Goal: Task Accomplishment & Management: Manage account settings

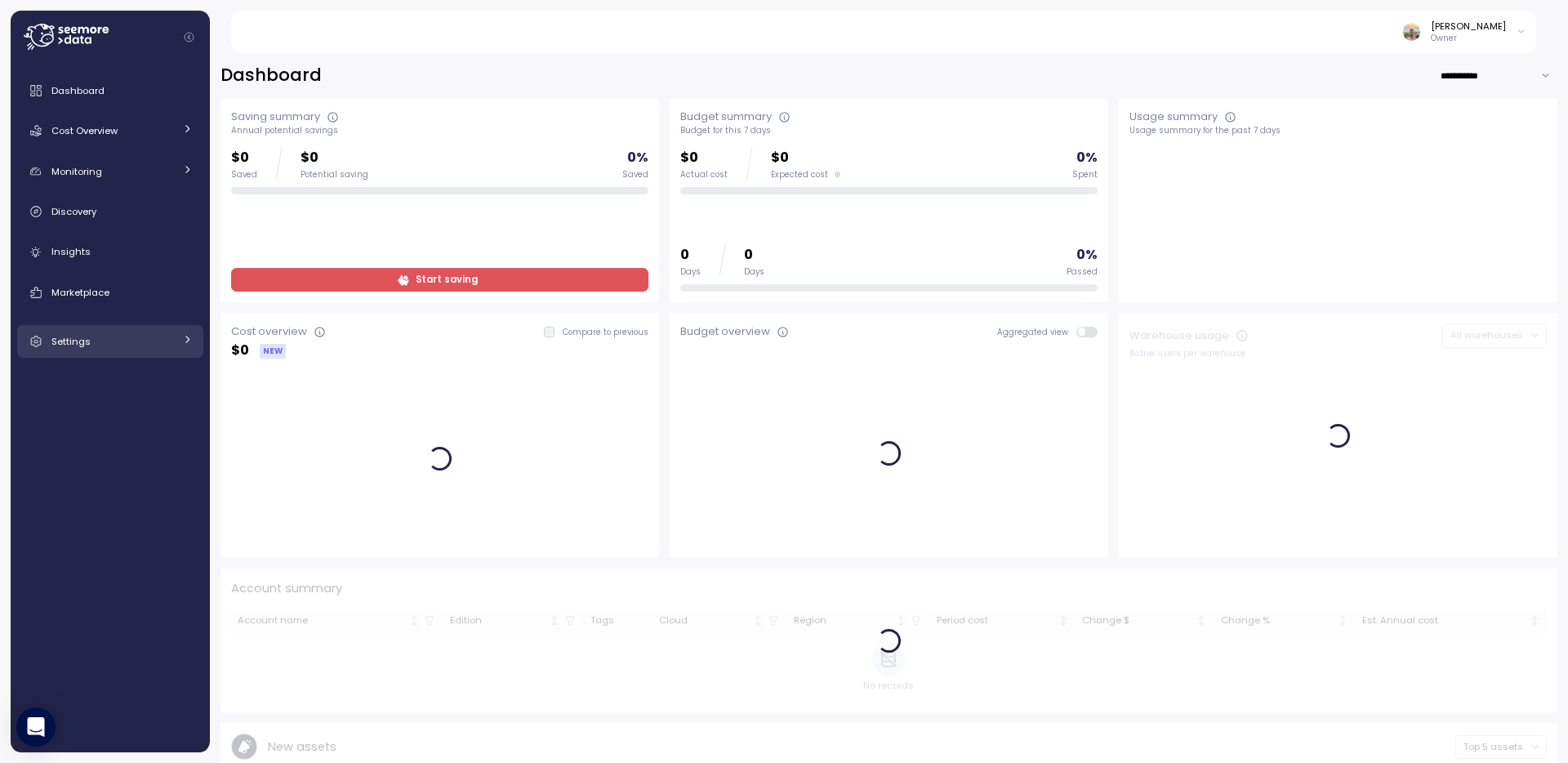
click at [103, 342] on div "Settings" at bounding box center [113, 341] width 122 height 16
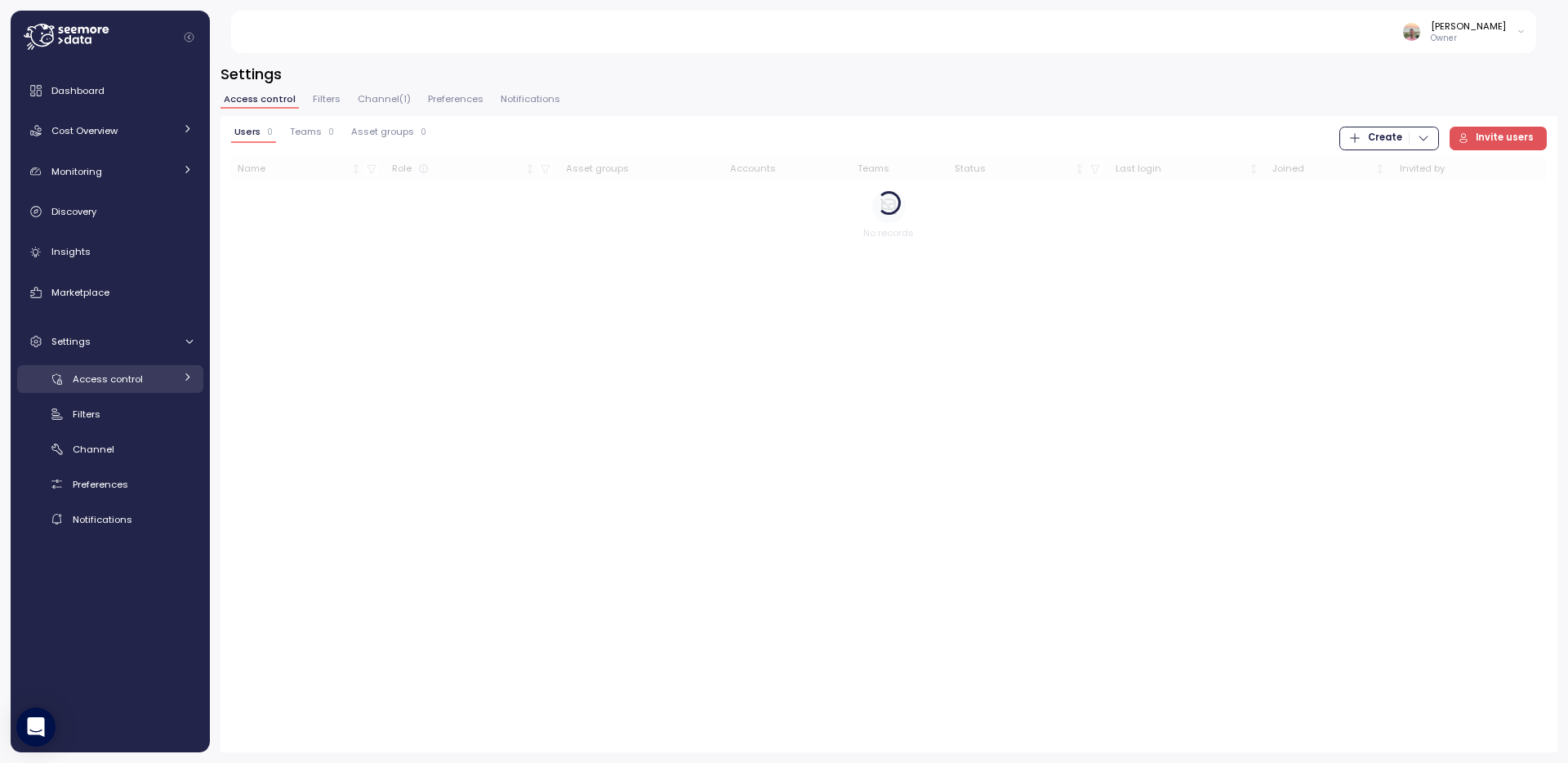
click at [107, 365] on link "Access control" at bounding box center [110, 378] width 186 height 27
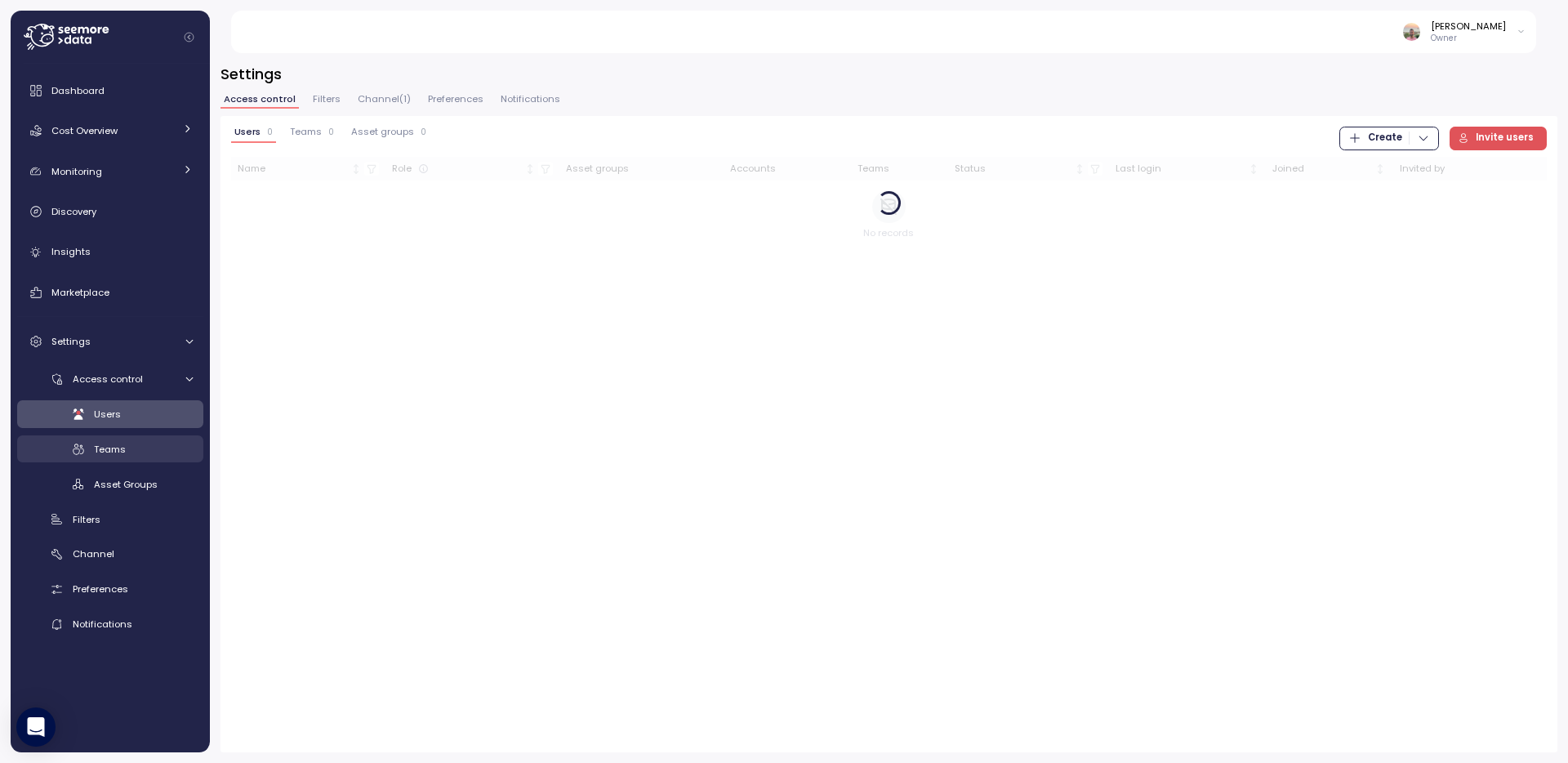
click at [107, 449] on span "Teams" at bounding box center [110, 449] width 32 height 13
click at [116, 416] on span "Users" at bounding box center [107, 413] width 27 height 13
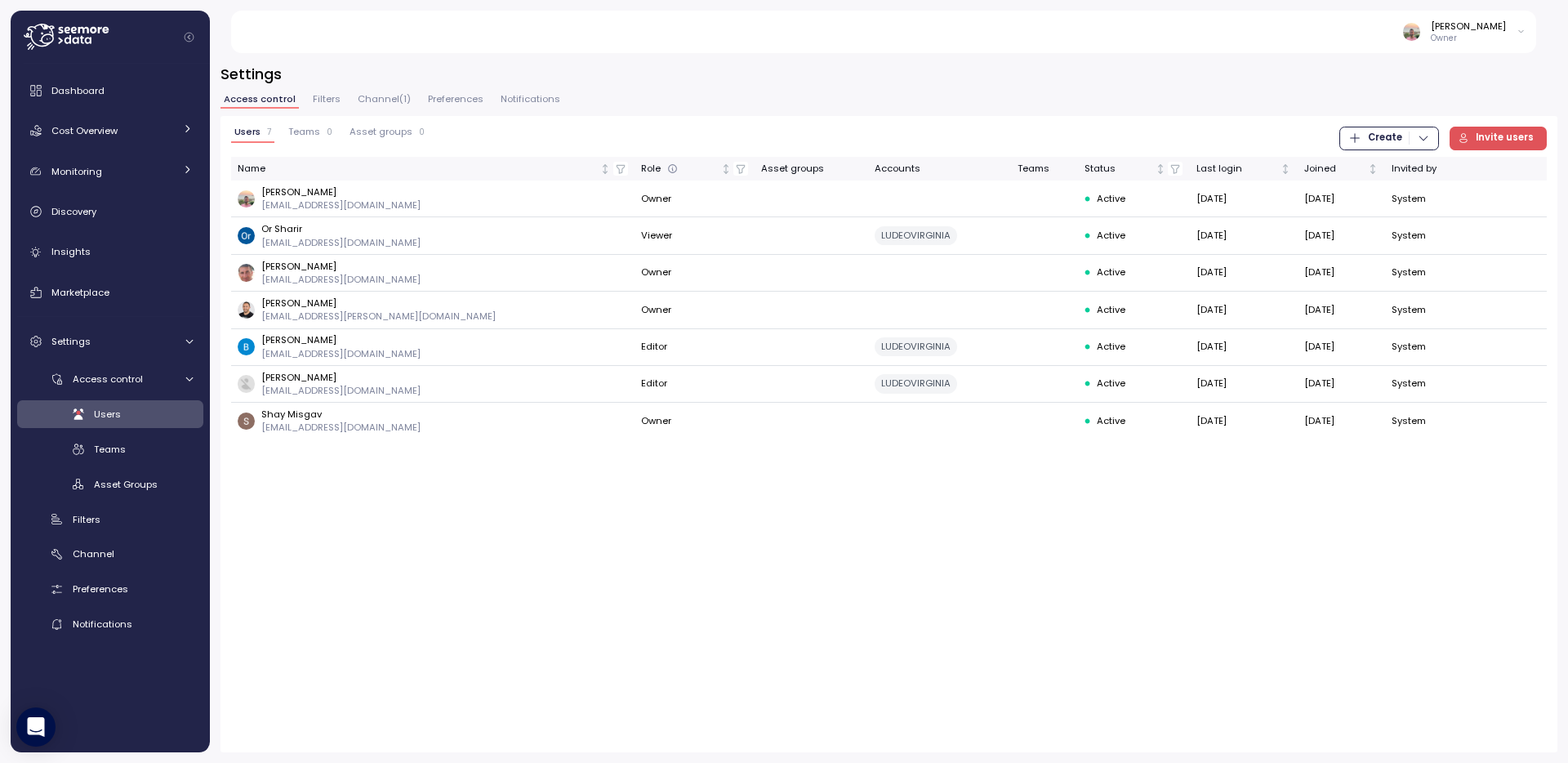
click at [401, 546] on div "Users 7 Teams 0 Asset groups 0 Create Invite users Name Role Asset groups Accou…" at bounding box center [888, 434] width 1336 height 636
click at [1534, 384] on icon "button" at bounding box center [1533, 383] width 13 height 20
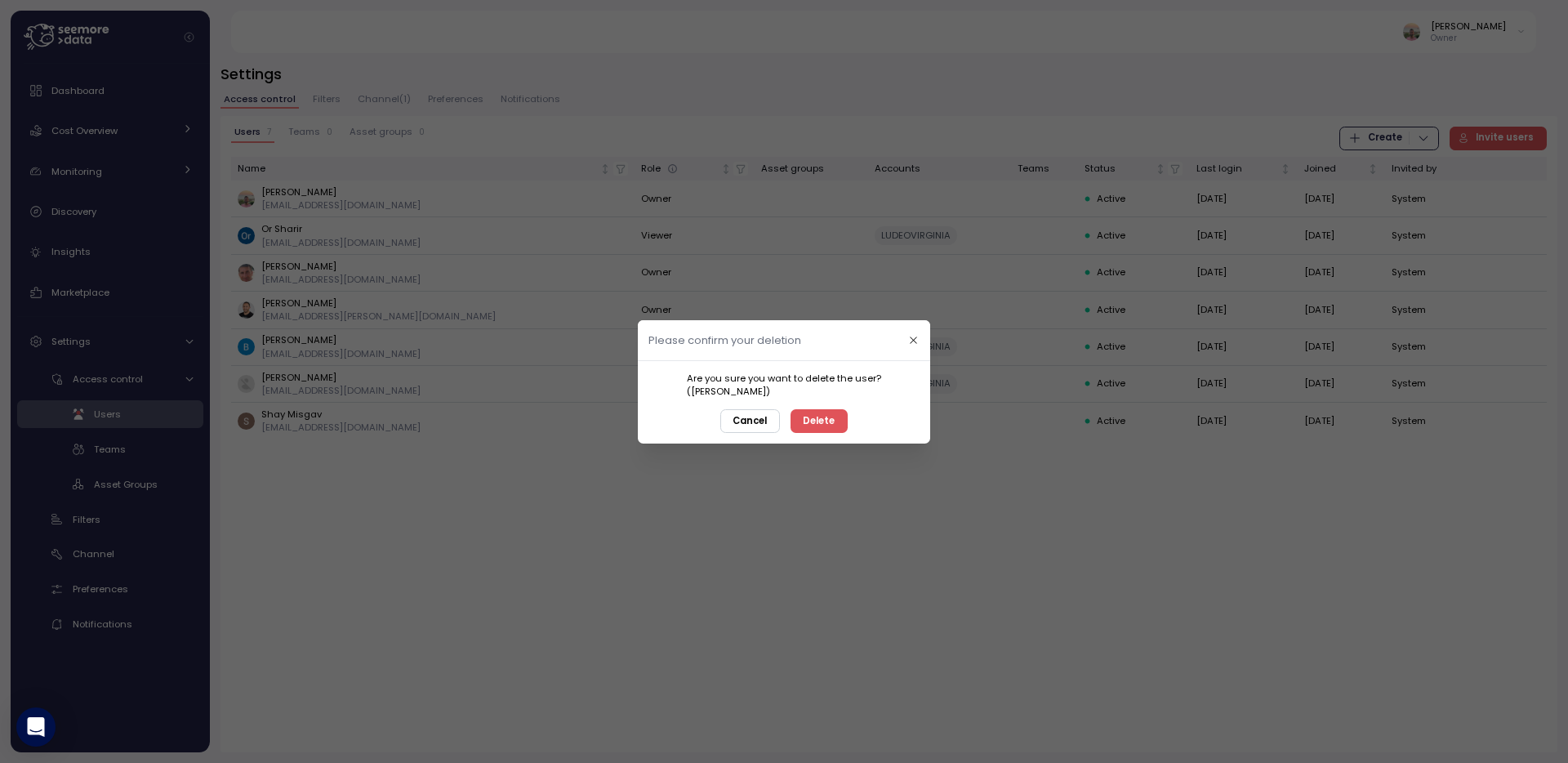
click at [826, 425] on span "Delete" at bounding box center [820, 420] width 32 height 22
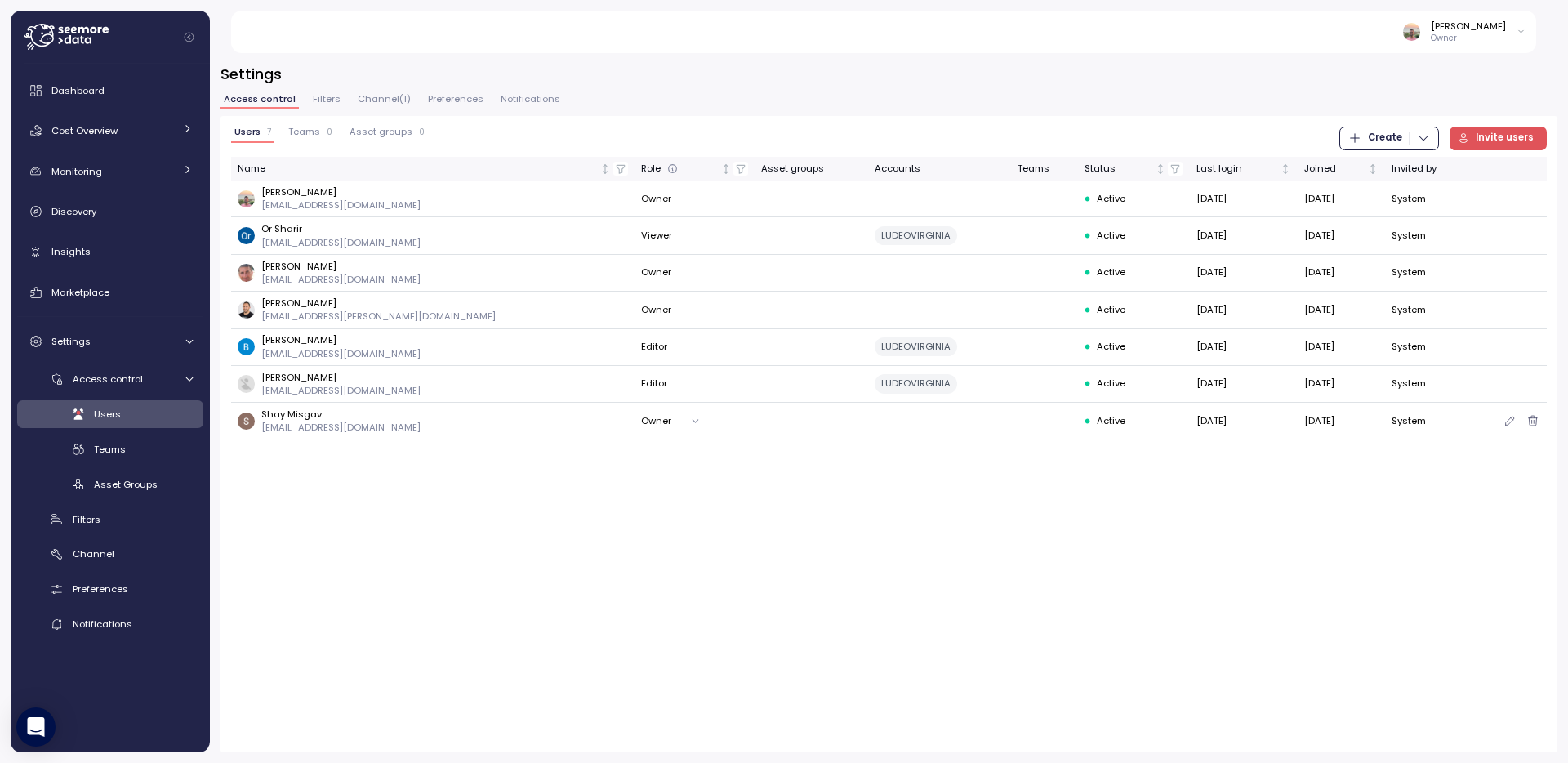
click at [507, 510] on div "Users 7 Teams 0 Asset groups 0 Create Invite users Name Role Asset groups Accou…" at bounding box center [888, 434] width 1336 height 636
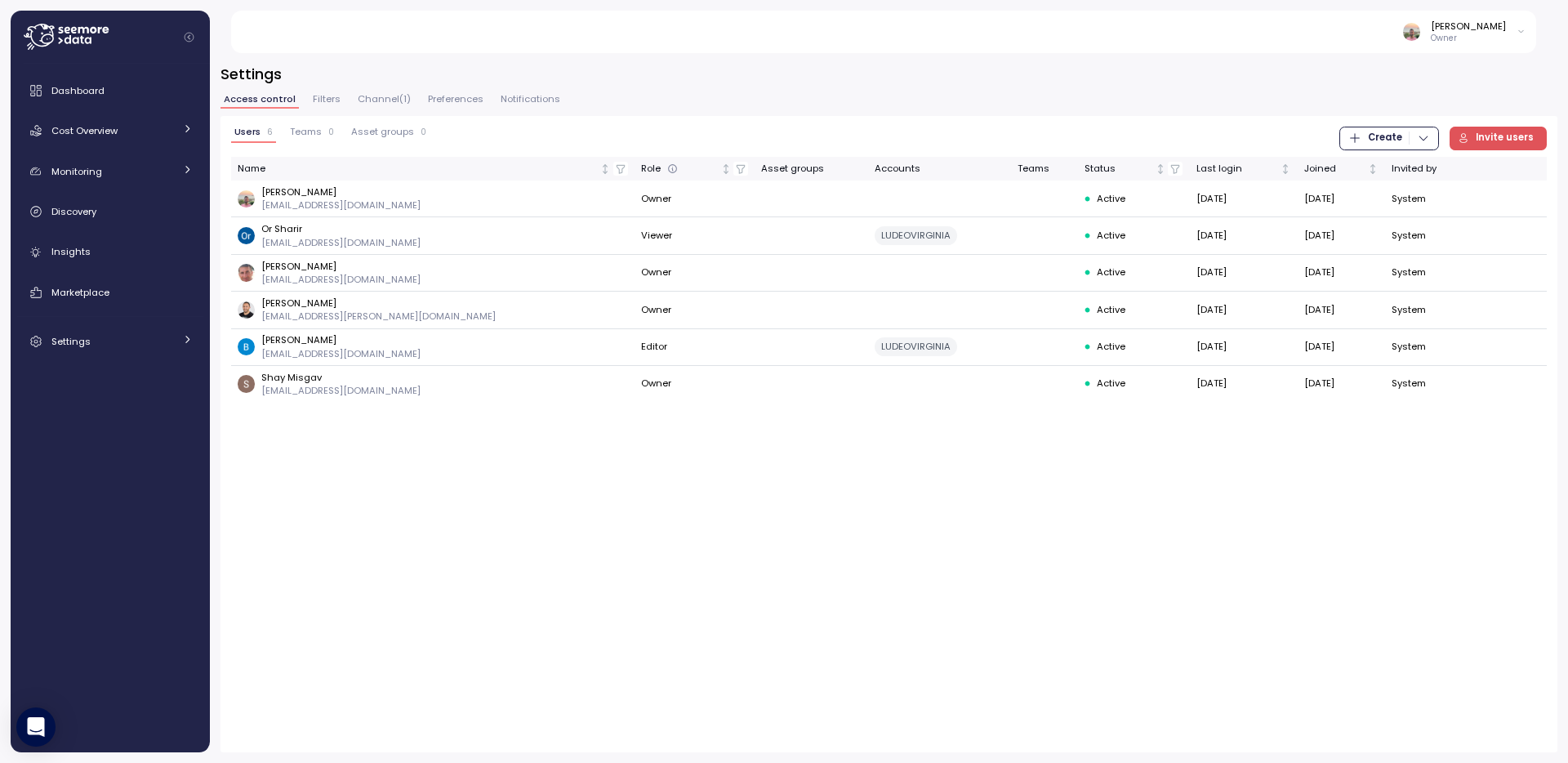
click at [466, 564] on div "Users 6 Teams 0 Asset groups 0 Create Invite users Name Role Asset groups Accou…" at bounding box center [888, 434] width 1336 height 636
click at [480, 517] on div "Users 6 Teams 0 Asset groups 0 Create Invite users Name Role Asset groups Accou…" at bounding box center [888, 434] width 1336 height 636
click at [823, 541] on div "Users 6 Teams 0 Asset groups 0 Create Invite users Name Role Asset groups Accou…" at bounding box center [888, 434] width 1336 height 636
